Goal: Transaction & Acquisition: Purchase product/service

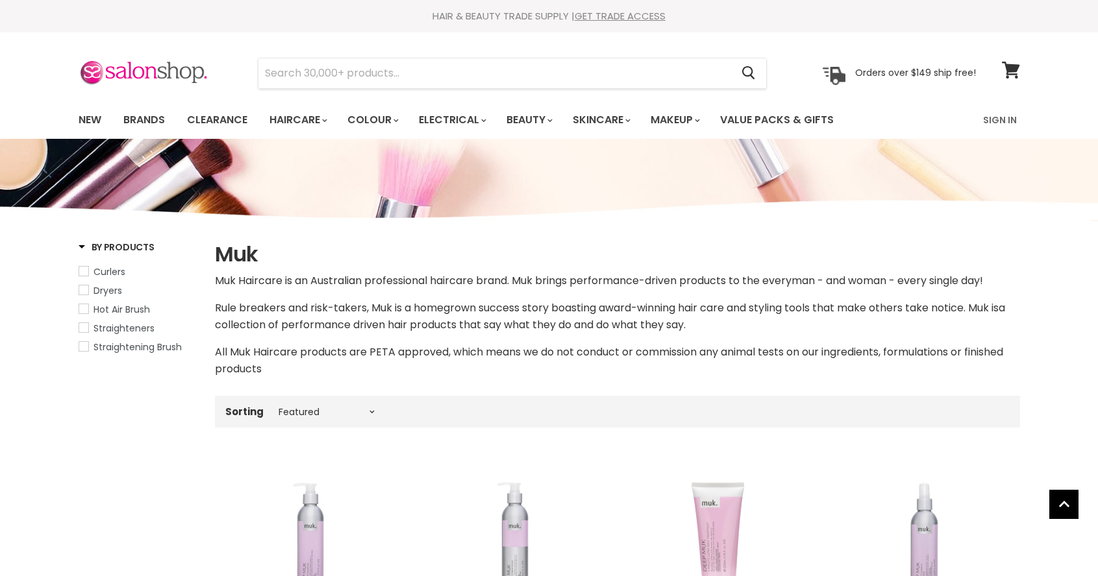
select select "manual"
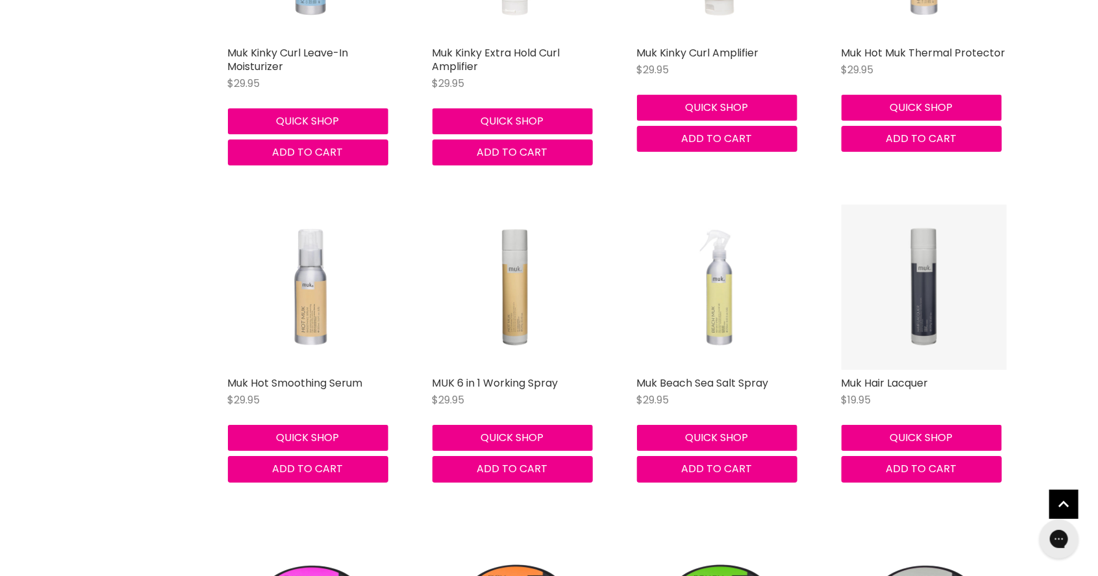
scroll to position [2218, 0]
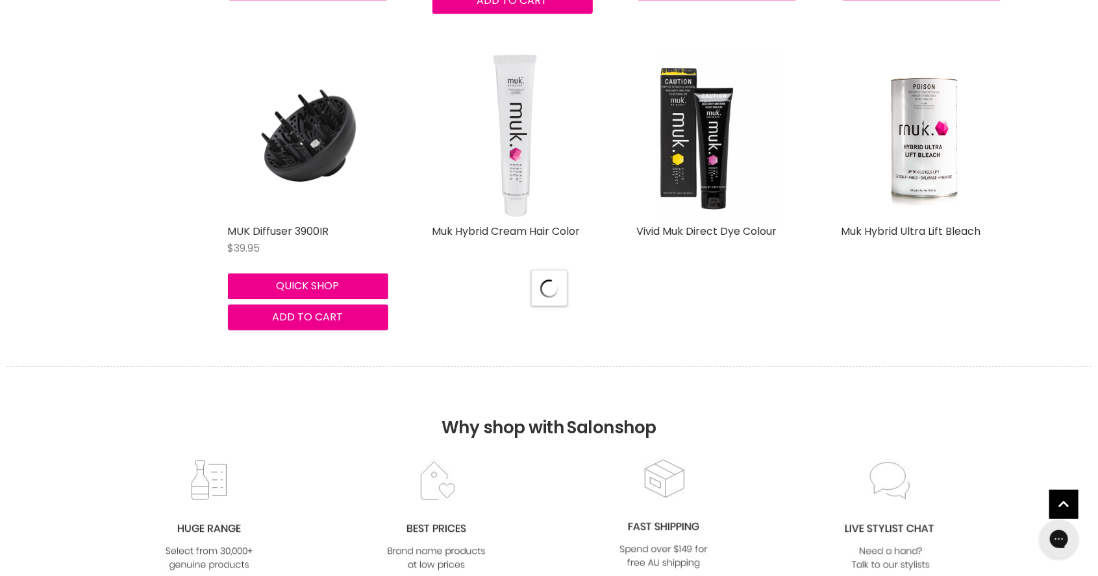
select select "manual"
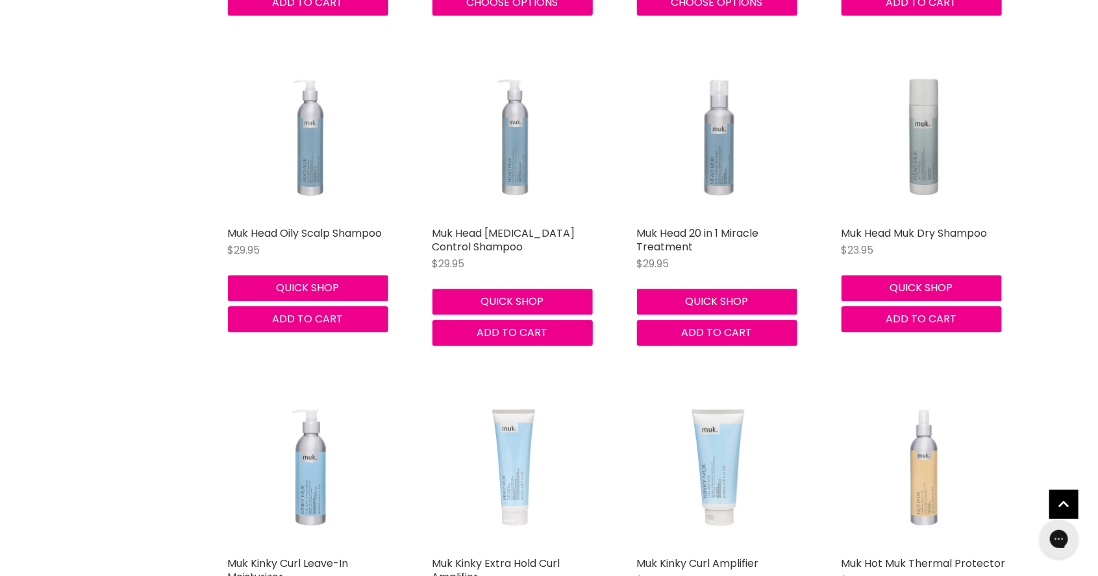
scroll to position [1699, 0]
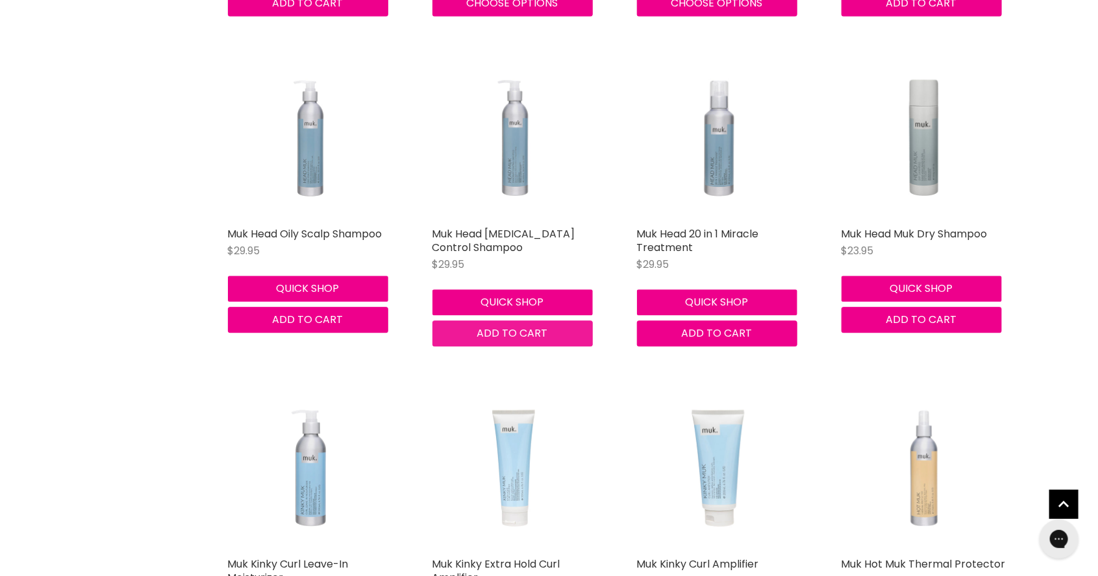
click at [532, 347] on button "Add to cart" at bounding box center [512, 334] width 160 height 26
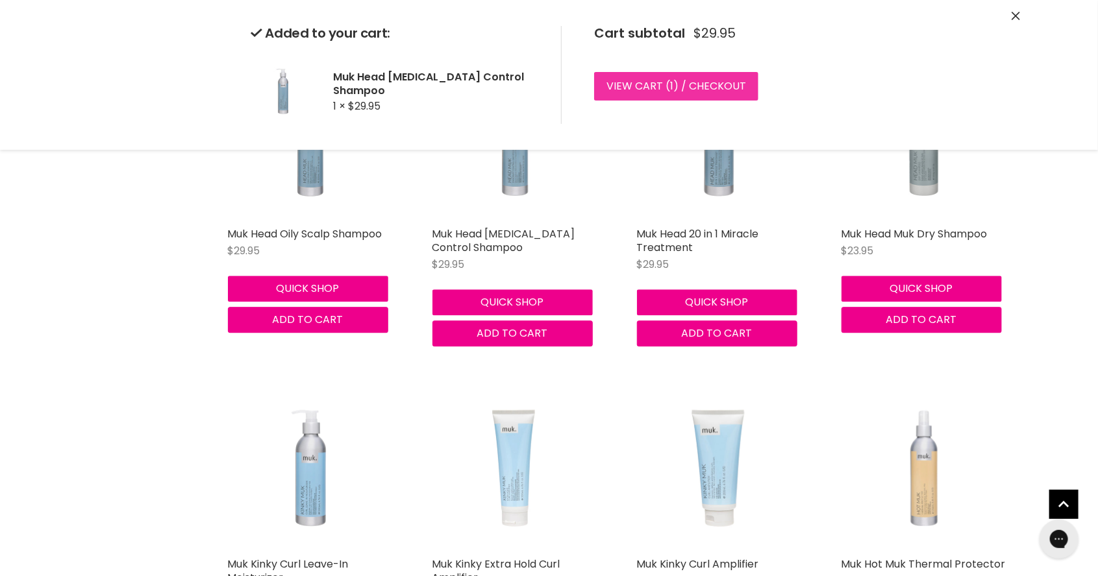
click at [719, 86] on link "View cart ( 1 ) / Checkout" at bounding box center [676, 86] width 164 height 29
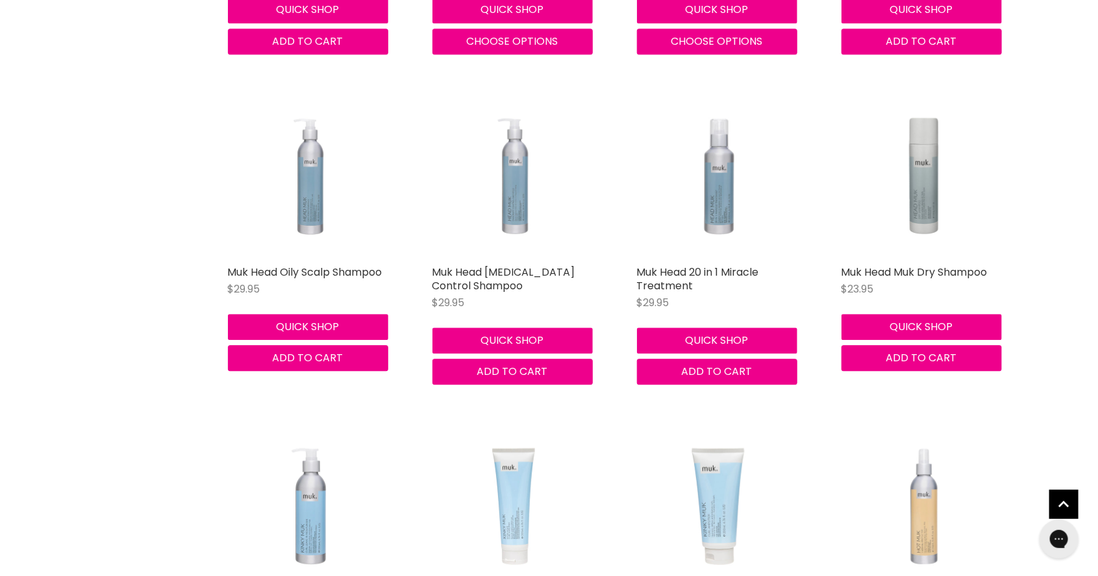
scroll to position [1658, 0]
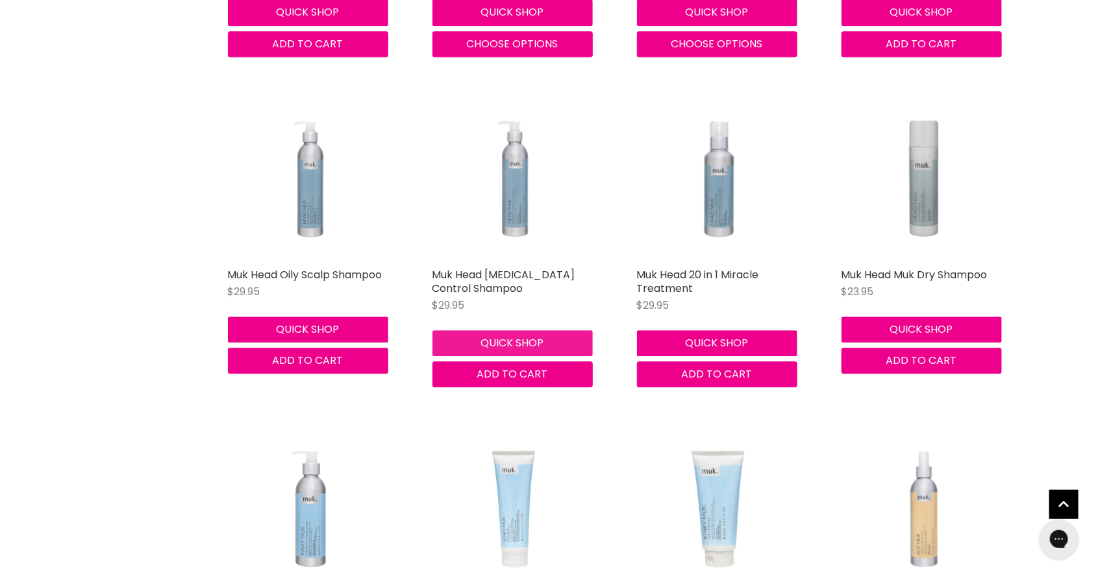
click at [503, 350] on button "Quick shop" at bounding box center [512, 343] width 160 height 26
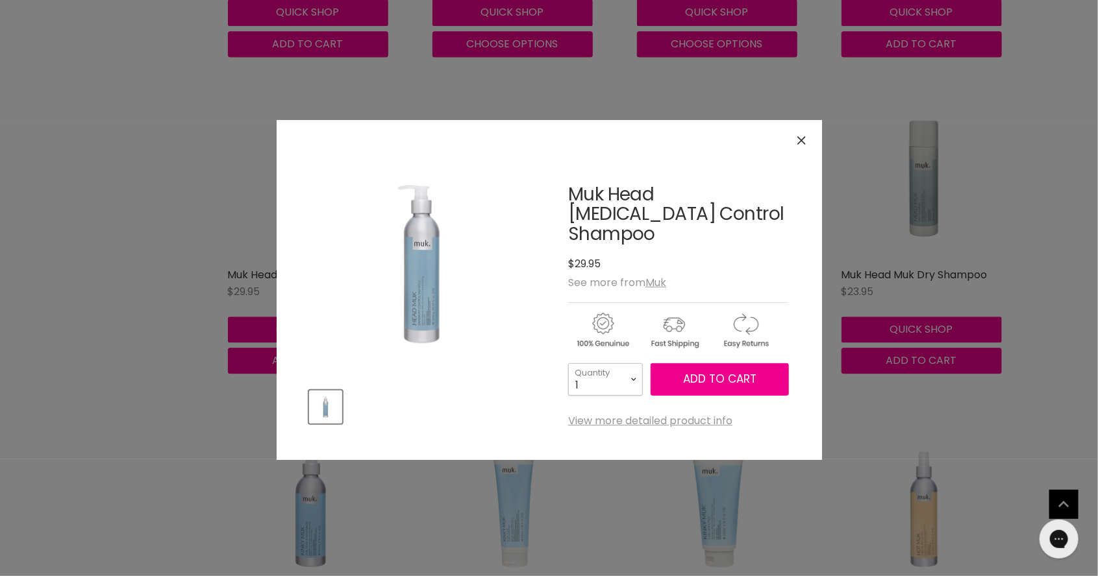
click at [634, 364] on select "1 2 3 4 5 6 7 8 9 10+" at bounding box center [605, 380] width 75 height 32
select select "4"
click at [568, 364] on select "1 2 3 4 5 6 7 8 9 10+" at bounding box center [605, 380] width 75 height 32
type input "4"
click at [697, 367] on button "Add to cart" at bounding box center [719, 380] width 138 height 32
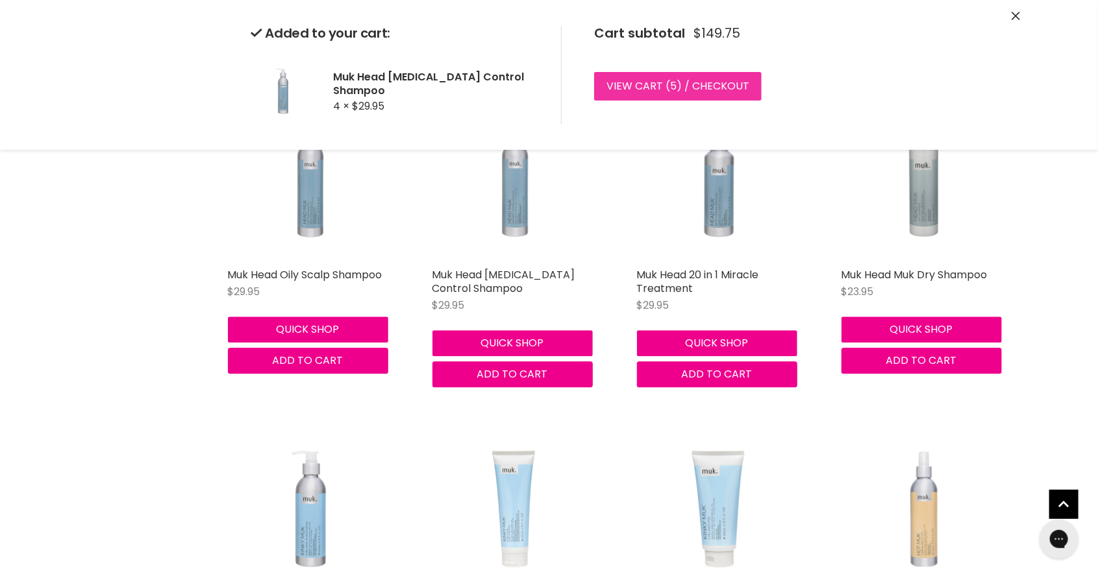
click at [640, 88] on link "View cart ( 5 ) / Checkout" at bounding box center [677, 86] width 167 height 29
